Goal: Information Seeking & Learning: Learn about a topic

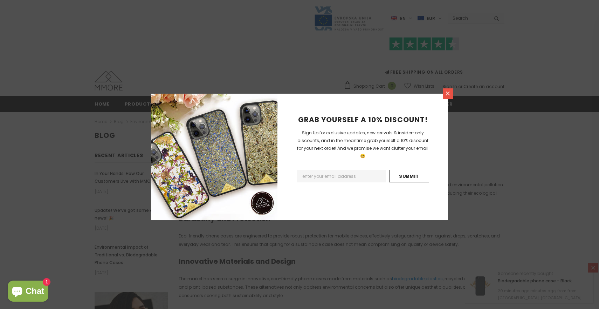
click at [449, 90] on icon at bounding box center [448, 93] width 6 height 6
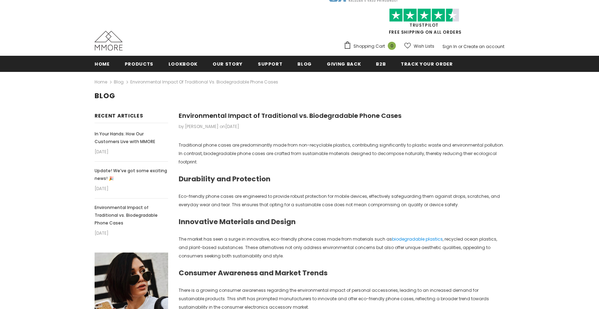
scroll to position [32, 0]
